Goal: Task Accomplishment & Management: Complete application form

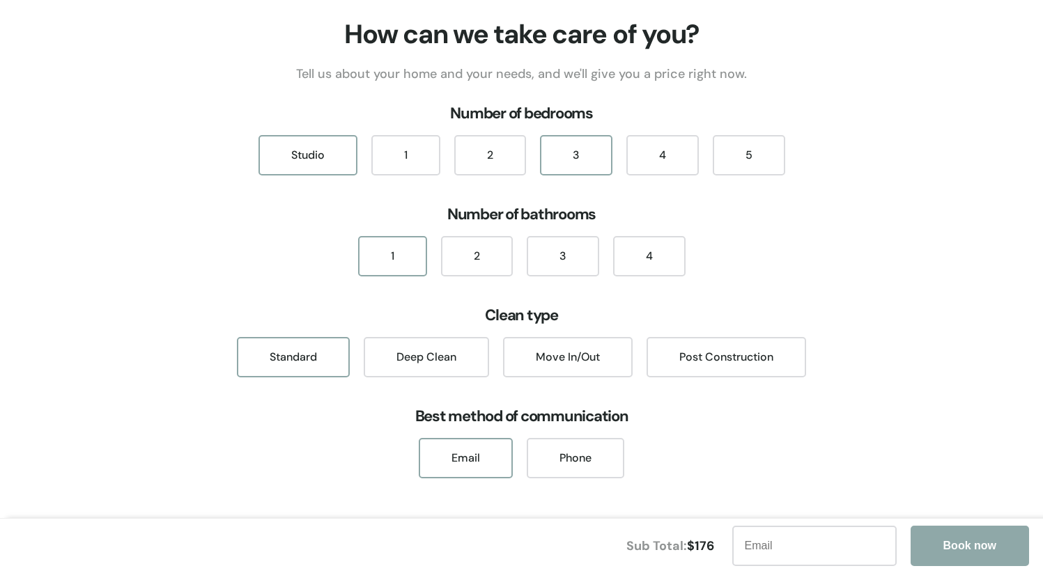
click at [572, 161] on div "3" at bounding box center [576, 155] width 72 height 40
click at [497, 253] on div "2" at bounding box center [477, 256] width 72 height 40
click at [856, 268] on div "1 2 3 4" at bounding box center [521, 256] width 1043 height 40
click at [960, 111] on h3 "Number of bedrooms" at bounding box center [521, 113] width 1043 height 35
click at [831, 191] on div "How can we take care of you? Tell us about your home and your needs, and we'll …" at bounding box center [521, 297] width 1043 height 561
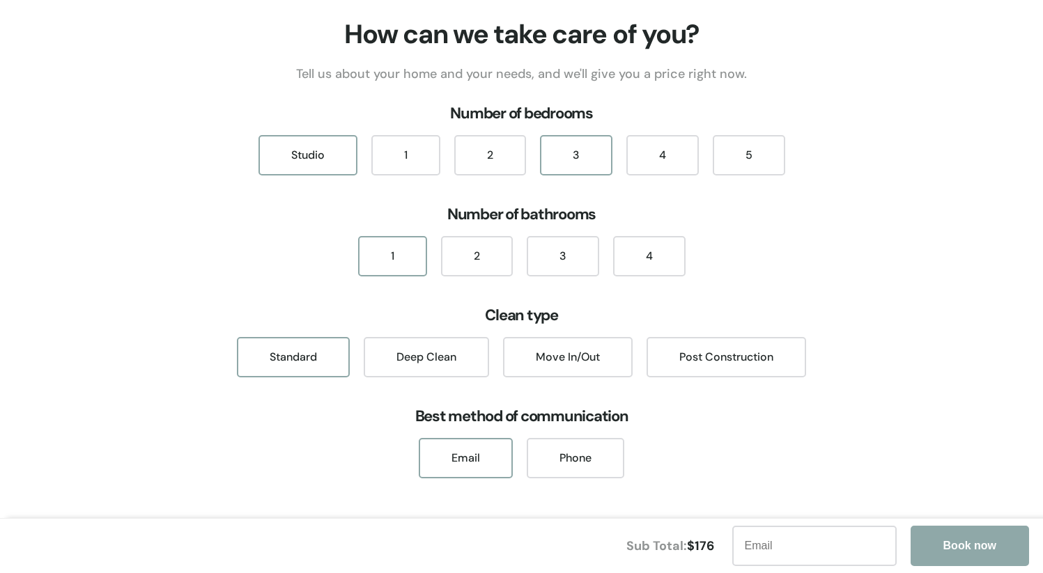
click at [552, 155] on div "3" at bounding box center [576, 155] width 72 height 40
click at [457, 267] on div "2" at bounding box center [477, 256] width 72 height 40
click at [655, 162] on div "4" at bounding box center [662, 155] width 72 height 40
click at [552, 256] on div "3" at bounding box center [563, 256] width 72 height 40
click at [582, 157] on div "3" at bounding box center [576, 155] width 72 height 40
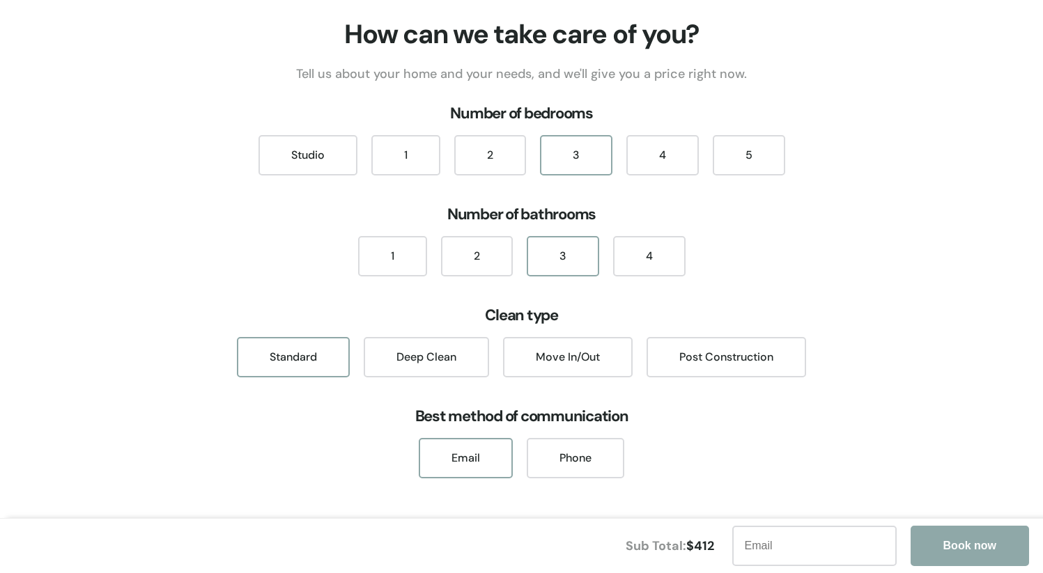
drag, startPoint x: 848, startPoint y: 258, endPoint x: 716, endPoint y: 305, distance: 140.3
click at [848, 259] on div "1 2 3 4" at bounding box center [521, 256] width 1043 height 40
click at [460, 357] on div "Deep Clean" at bounding box center [426, 357] width 125 height 40
click at [822, 324] on h3 "Clean type" at bounding box center [521, 315] width 1043 height 35
click at [947, 79] on p "Tell us about your home and your needs, and we'll give you a price right now." at bounding box center [521, 74] width 1043 height 20
